Goal: Information Seeking & Learning: Learn about a topic

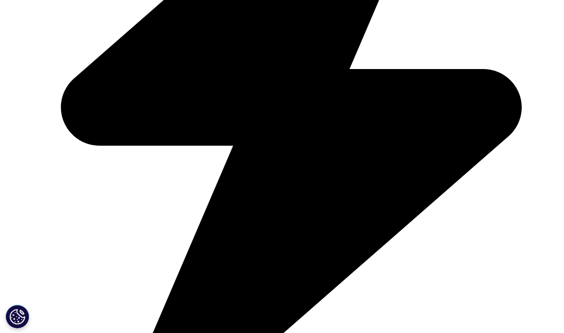
scroll to position [2161, 0]
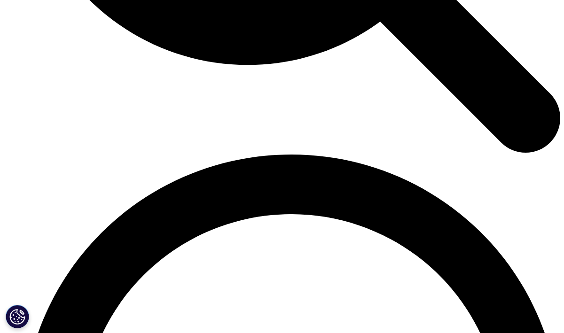
scroll to position [3457, 0]
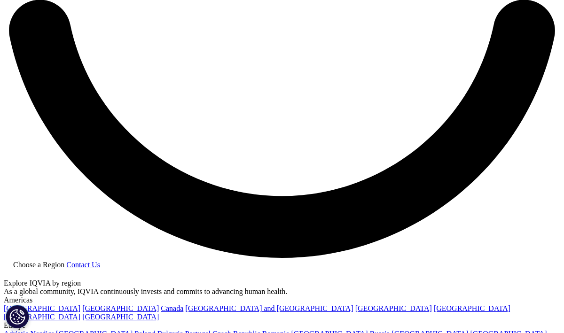
scroll to position [1342, 0]
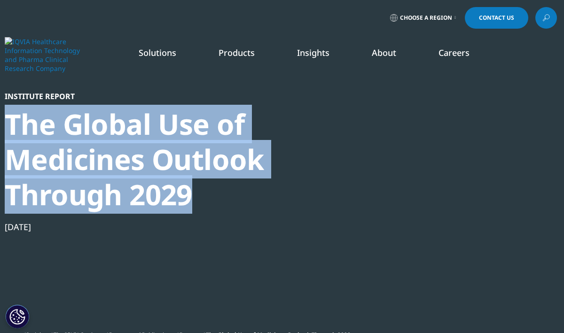
drag, startPoint x: 8, startPoint y: 123, endPoint x: 195, endPoint y: 197, distance: 201.5
click at [195, 197] on div "The Global Use of Medicines Outlook Through 2029" at bounding box center [166, 160] width 322 height 106
copy div "The Global Use of Medicines Outlook Through 2029"
